Goal: Task Accomplishment & Management: Manage account settings

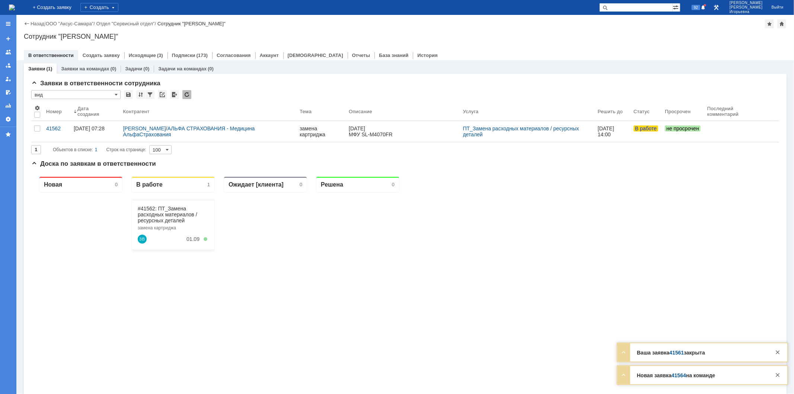
click at [85, 66] on link "Заявки на командах" at bounding box center [85, 69] width 48 height 6
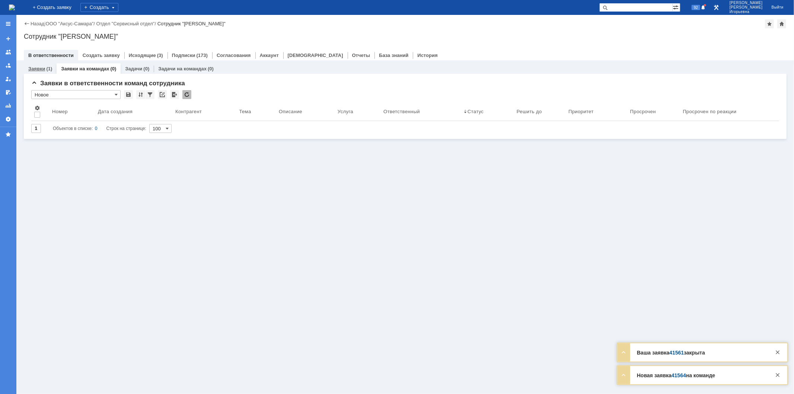
click at [38, 66] on link "Заявки" at bounding box center [36, 69] width 17 height 6
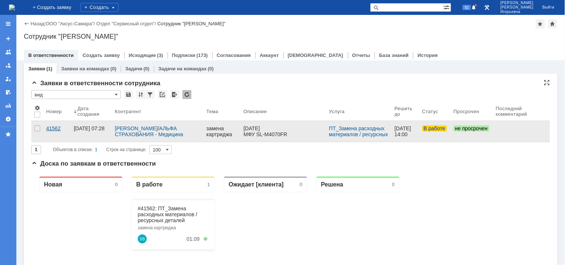
click at [53, 127] on div "41562" at bounding box center [57, 128] width 22 height 6
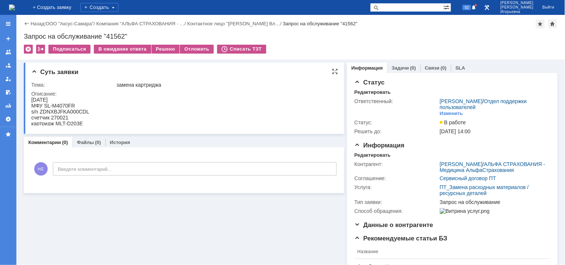
click at [81, 109] on div "s/n ZDNXBJFKA000CDL" at bounding box center [60, 111] width 58 height 6
copy div "ZDNXBJFKA000CDL"
click at [120, 35] on div "Запрос на обслуживание "41562"" at bounding box center [291, 36] width 534 height 7
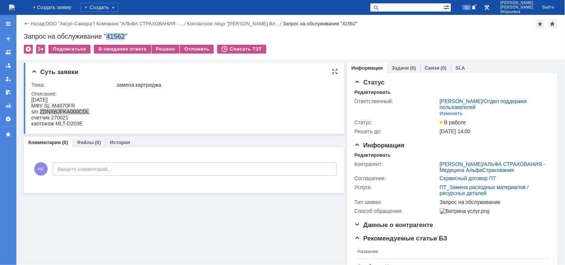
copy div "41562"
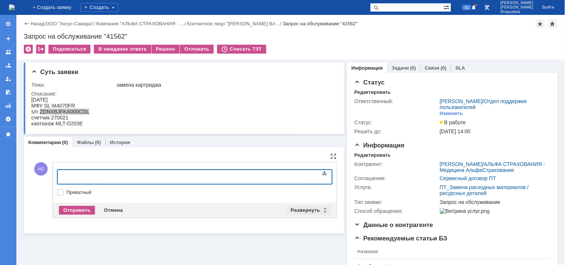
click at [321, 207] on div "Развернуть" at bounding box center [308, 210] width 44 height 9
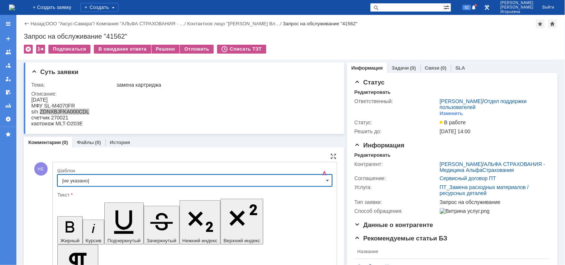
click at [321, 180] on input "[не указано]" at bounding box center [194, 181] width 275 height 12
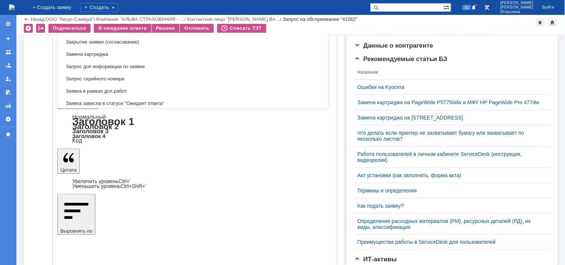
scroll to position [302, 0]
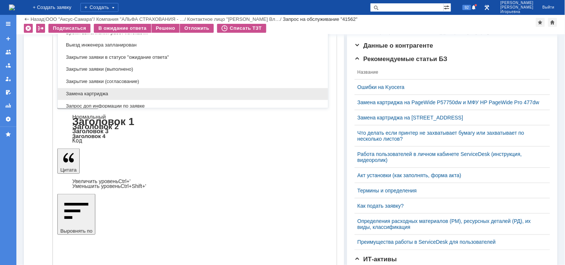
click at [86, 95] on span "Замена картриджа" at bounding box center [192, 94] width 261 height 6
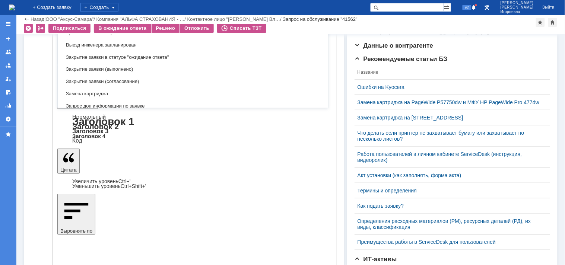
scroll to position [6, 0]
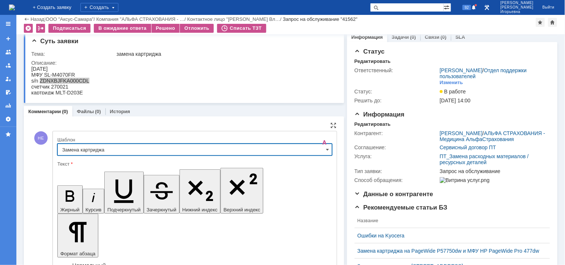
type input "Замена картриджа"
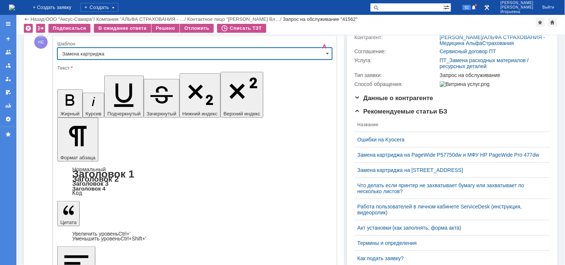
scroll to position [171, 0]
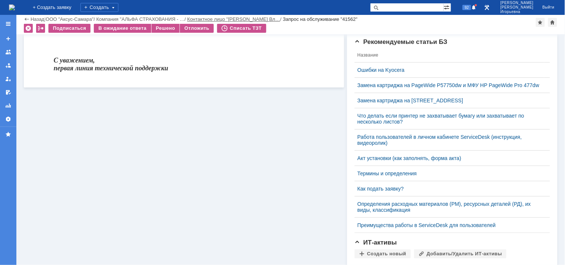
scroll to position [0, 0]
click at [161, 27] on div "Решено" at bounding box center [166, 28] width 28 height 9
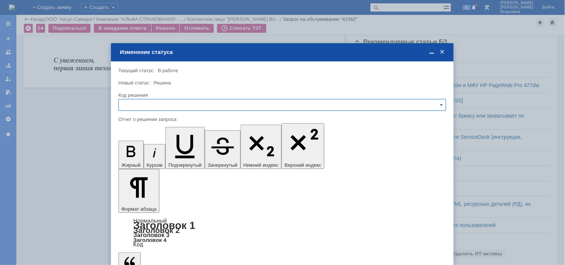
click at [142, 105] on input "text" at bounding box center [282, 105] width 328 height 12
click at [133, 154] on span "Решено" at bounding box center [282, 155] width 318 height 6
type input "Решено"
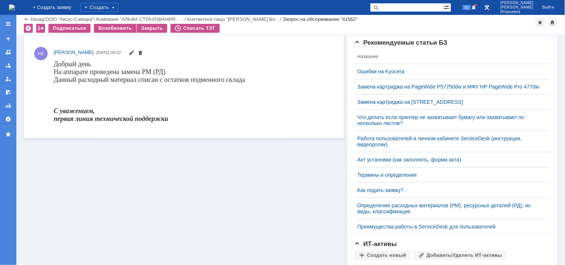
click at [15, 4] on img at bounding box center [12, 7] width 6 height 6
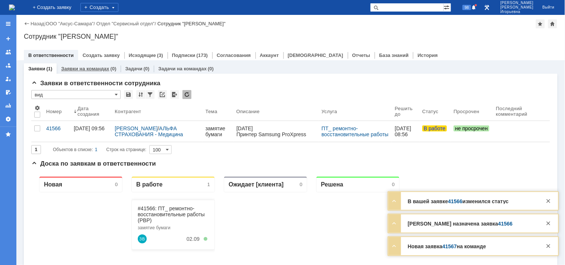
click at [85, 67] on link "Заявки на командах" at bounding box center [85, 69] width 48 height 6
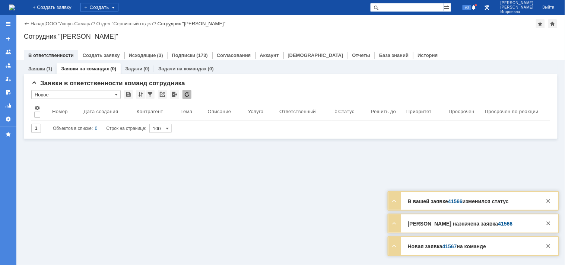
click at [36, 66] on link "Заявки" at bounding box center [36, 69] width 17 height 6
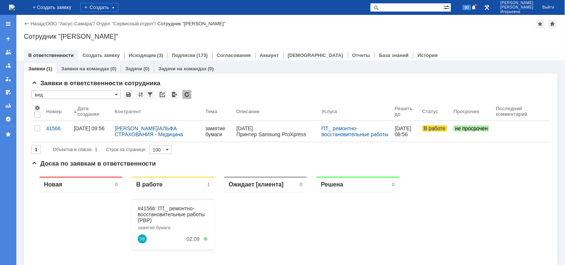
click at [54, 125] on div "41566" at bounding box center [57, 128] width 22 height 6
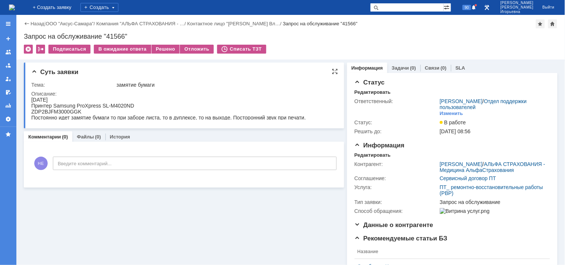
drag, startPoint x: 312, startPoint y: 116, endPoint x: 60, endPoint y: 200, distance: 265.7
click at [31, 103] on html "01.09.2025 Принтер Samsung ProXpress SL-M4020ND ZDP2BJFM3000GGK Постоянно идет …" at bounding box center [181, 108] width 300 height 24
copy body "01.09.2025 Принтер Samsung ProXpress SL-M4020ND ZDP2BJFM3000GGK Постоянно идет …"
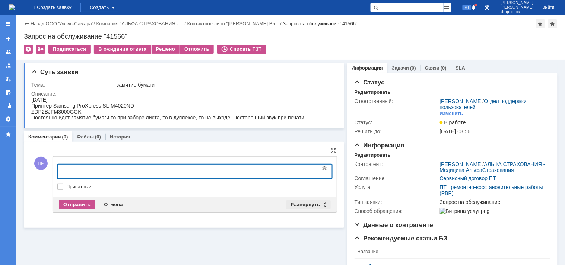
click at [323, 202] on div "Развернуть" at bounding box center [308, 204] width 44 height 9
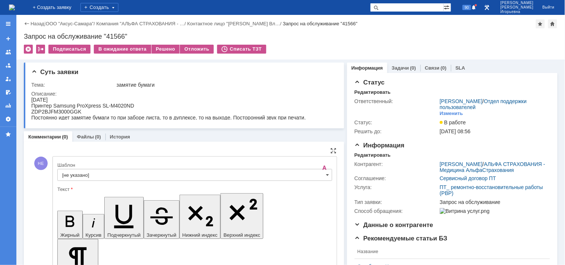
click at [322, 176] on input "[не указано]" at bounding box center [194, 175] width 275 height 12
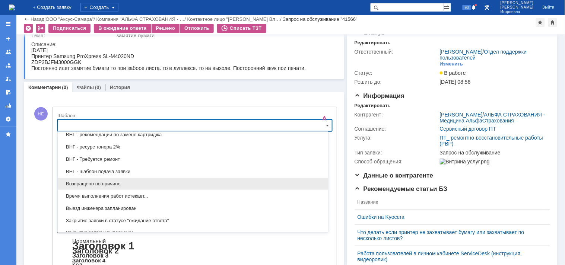
scroll to position [261, 0]
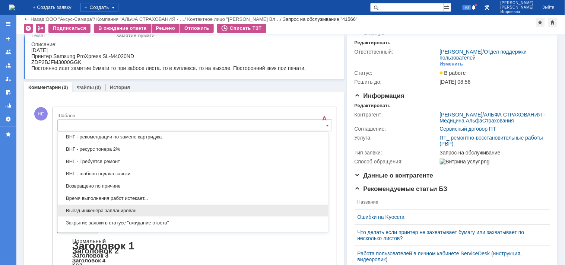
drag, startPoint x: 82, startPoint y: 212, endPoint x: 98, endPoint y: 7, distance: 206.2
click at [82, 212] on span "Выезд инженера запланирован" at bounding box center [192, 211] width 261 height 6
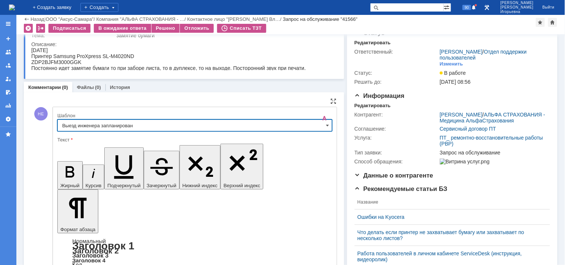
type input "Выезд инженера запланирован"
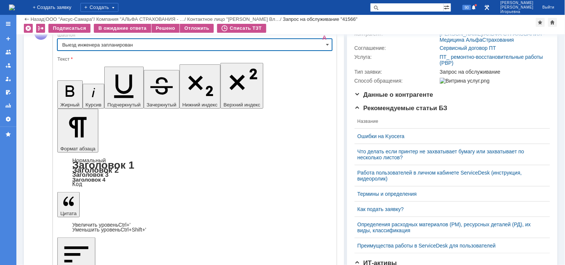
scroll to position [107, 0]
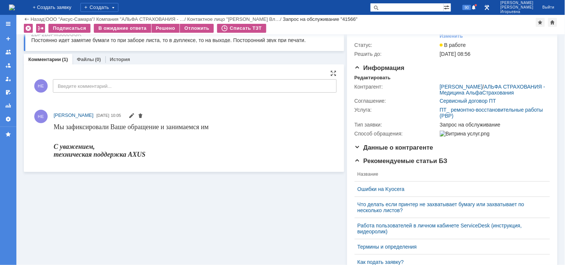
scroll to position [0, 0]
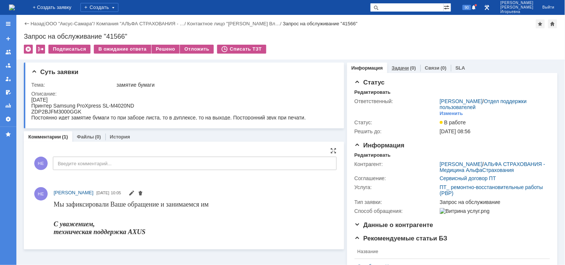
click at [395, 69] on link "Задачи" at bounding box center [400, 68] width 17 height 6
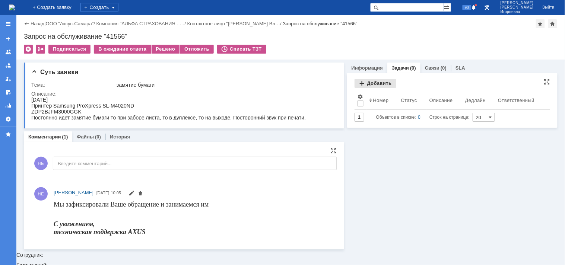
click at [367, 85] on div "Добавить" at bounding box center [376, 83] width 42 height 9
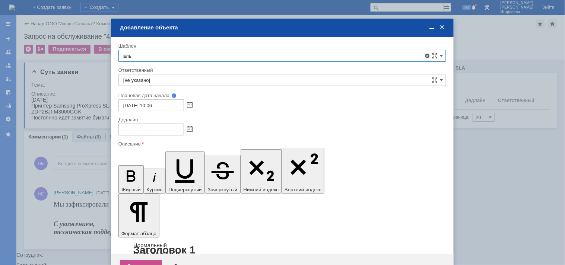
click at [175, 108] on span "АльфаСтрахование - работа по заявке" at bounding box center [282, 110] width 318 height 6
type input "АльфаСтрахование - работа по заявке"
type input "Кубышкин Александр Анатольевич"
type input "01.09.2025 19:06"
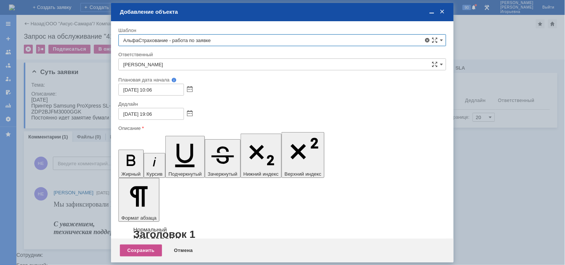
type input "АльфаСтрахование - работа по заявке"
click at [151, 113] on input "01.09.2025 19:06" at bounding box center [151, 114] width 66 height 12
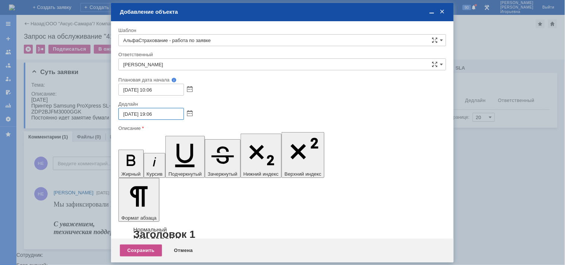
click at [151, 113] on input "01.09.2025 19:06" at bounding box center [151, 114] width 66 height 12
click at [157, 113] on input "01.09.2025 17:06" at bounding box center [151, 114] width 66 height 12
drag, startPoint x: 157, startPoint y: 113, endPoint x: 169, endPoint y: 114, distance: 11.9
click at [157, 114] on input "01.09.2025 17:06" at bounding box center [151, 114] width 66 height 12
type input "01.09.2025 17:00"
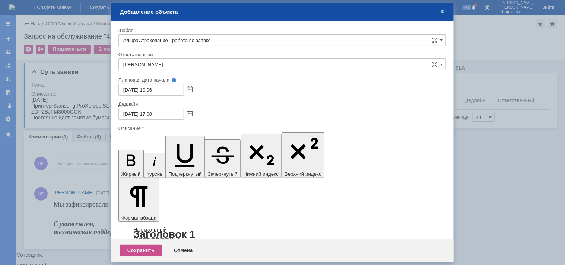
click at [147, 251] on div "Сохранить" at bounding box center [141, 251] width 42 height 12
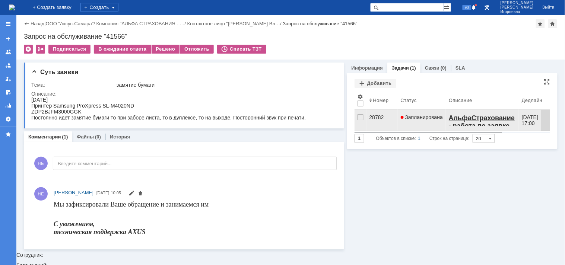
click at [374, 119] on div "28782" at bounding box center [381, 117] width 25 height 6
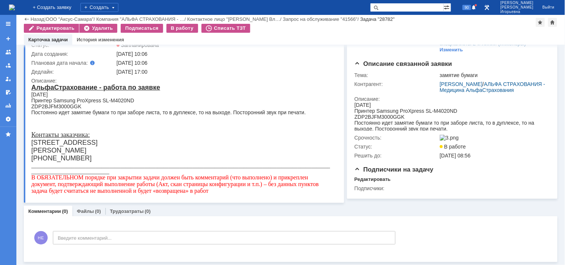
scroll to position [59, 0]
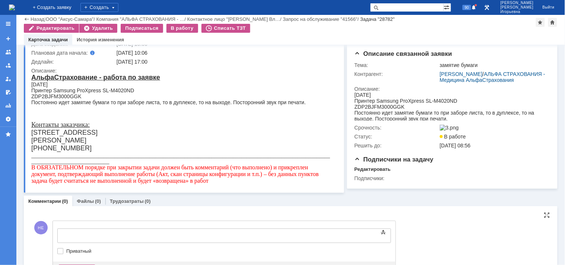
drag, startPoint x: 73, startPoint y: 239, endPoint x: 18, endPoint y: 8, distance: 237.5
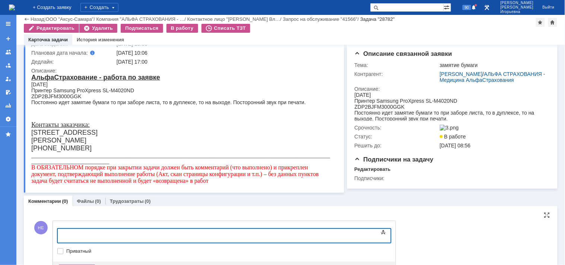
click at [73, 236] on div at bounding box center [118, 235] width 106 height 6
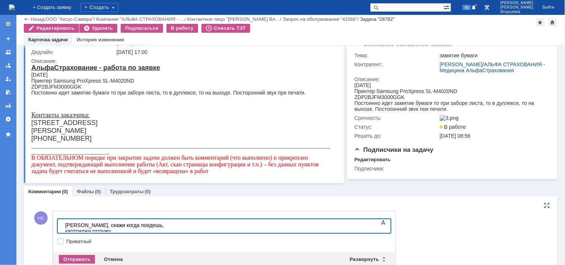
scroll to position [98, 0]
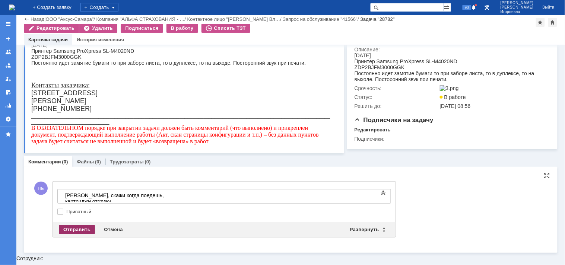
click at [73, 234] on div "Отправить" at bounding box center [77, 229] width 36 height 9
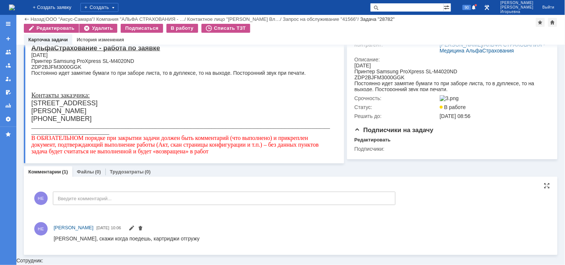
scroll to position [91, 0]
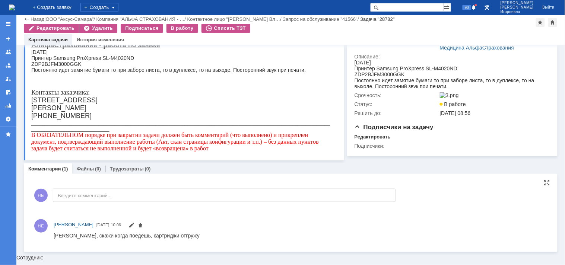
click at [15, 9] on img at bounding box center [12, 7] width 6 height 6
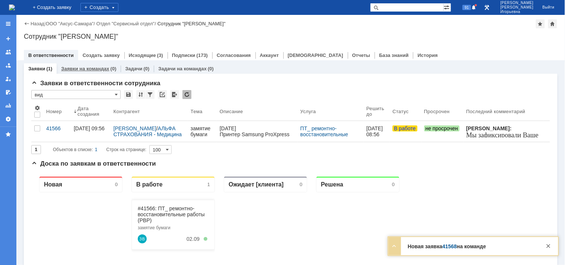
click at [77, 69] on link "Заявки на командах" at bounding box center [85, 69] width 48 height 6
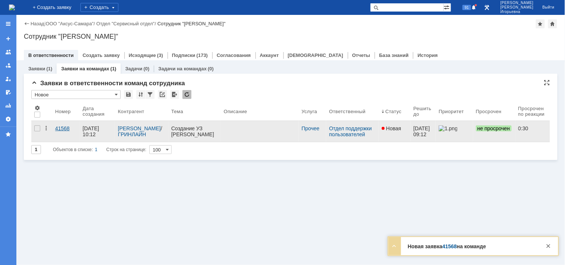
click at [64, 128] on div "41568" at bounding box center [66, 128] width 22 height 6
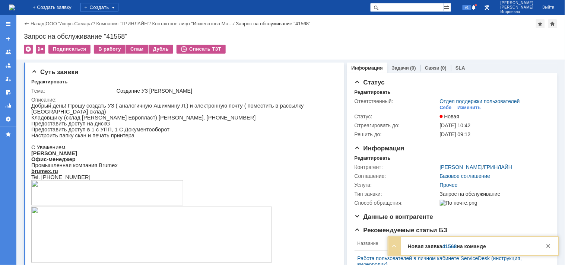
click at [15, 7] on img at bounding box center [12, 7] width 6 height 6
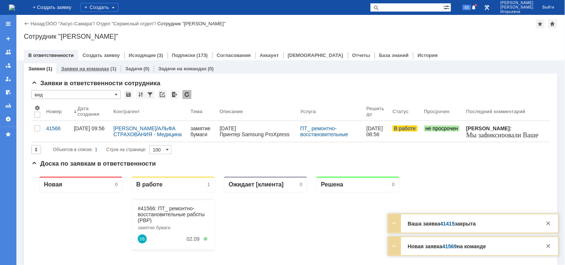
click at [87, 66] on link "Заявки на командах" at bounding box center [85, 69] width 48 height 6
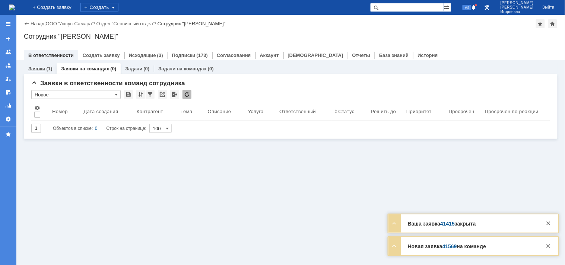
click at [42, 69] on link "Заявки" at bounding box center [36, 69] width 17 height 6
